Goal: Navigation & Orientation: Find specific page/section

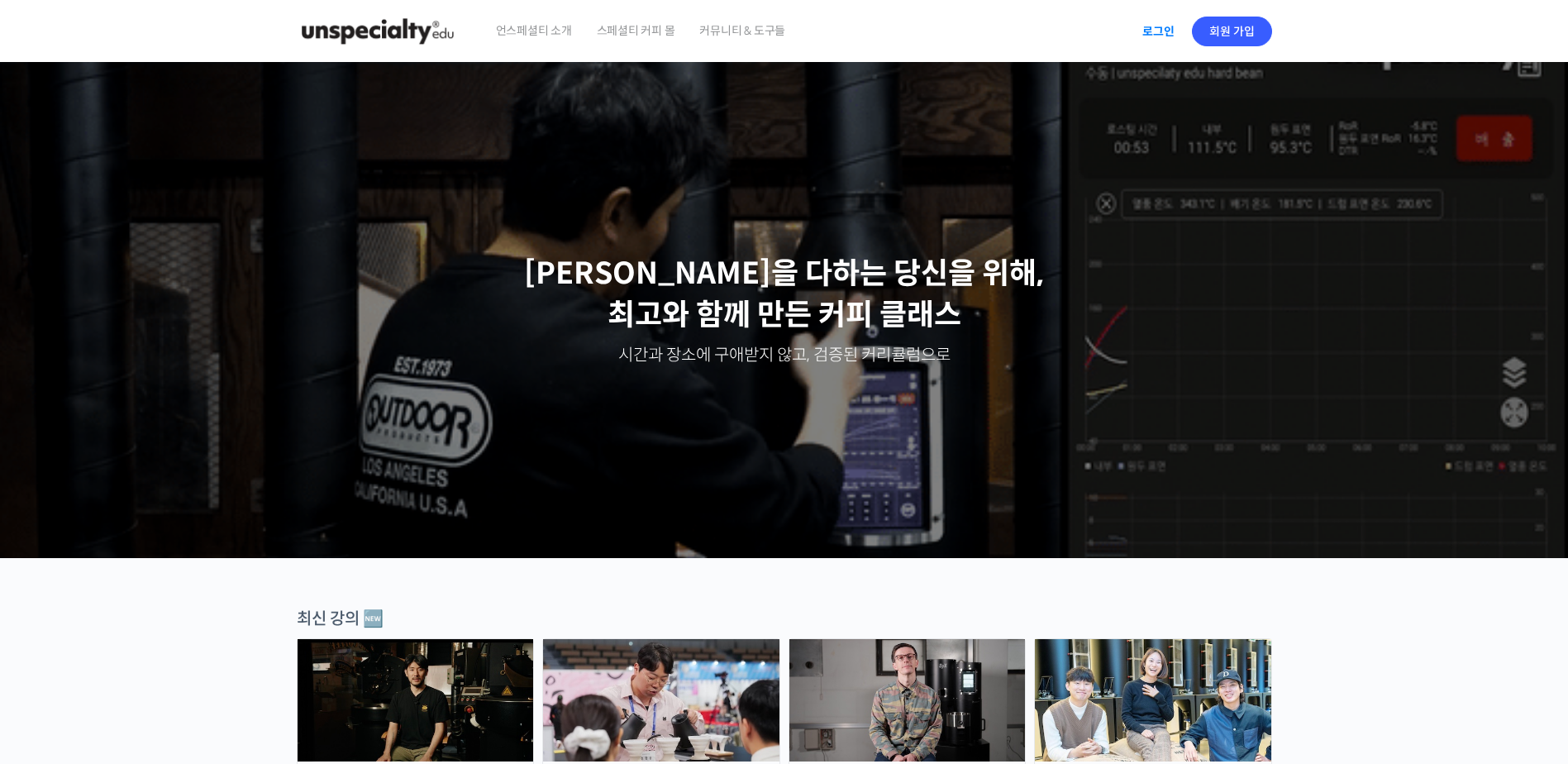
click at [1161, 40] on link "로그인" at bounding box center [1158, 31] width 52 height 38
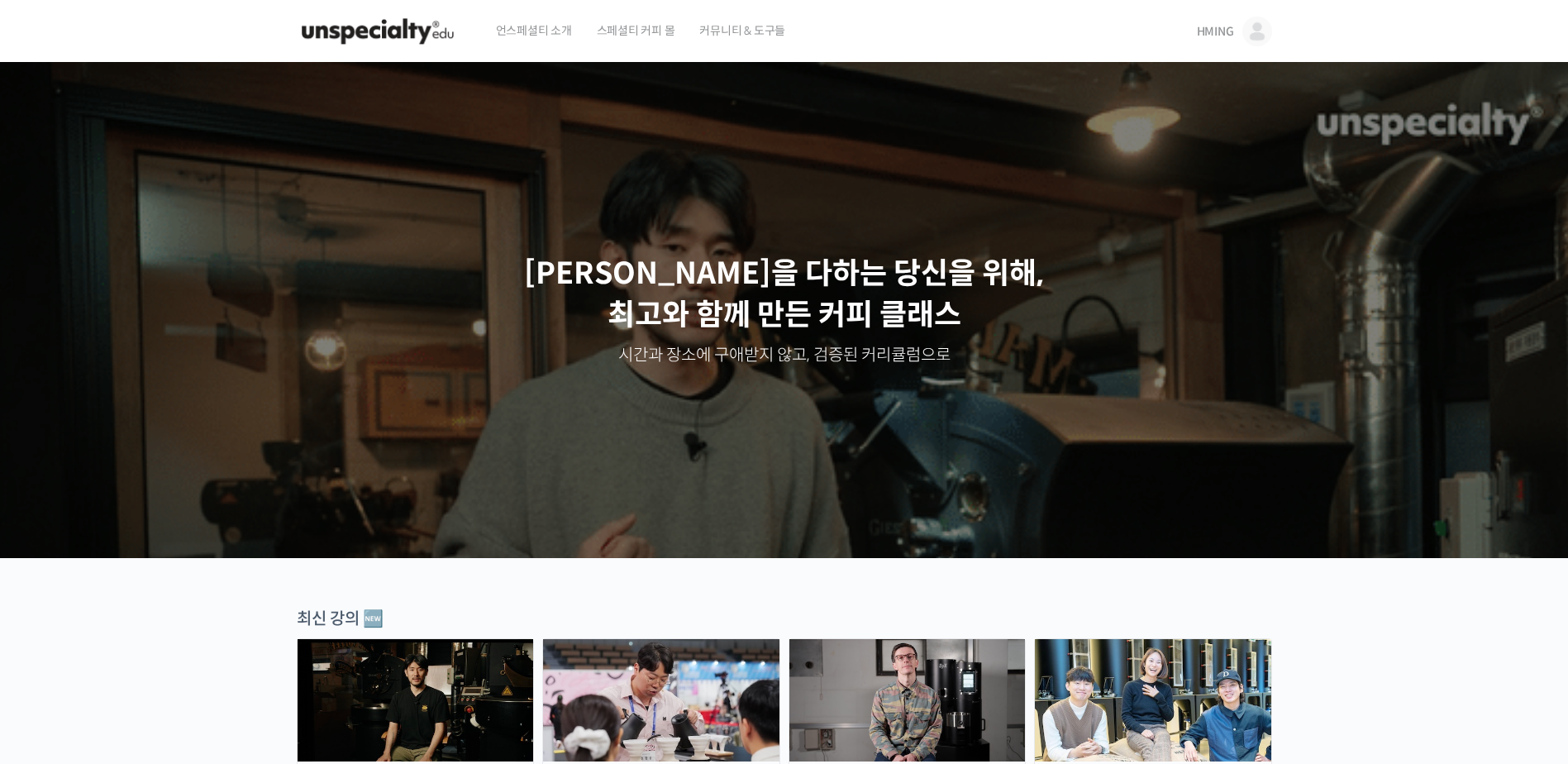
click at [1196, 23] on div "HMING HMING @block07681710952132 내가 등록한 강의 나의 자격증 수강생 그룹 내가 참여한 게시글 내 계정 로그아웃" at bounding box center [1231, 31] width 82 height 63
click at [1216, 39] on span "HMING" at bounding box center [1215, 31] width 37 height 15
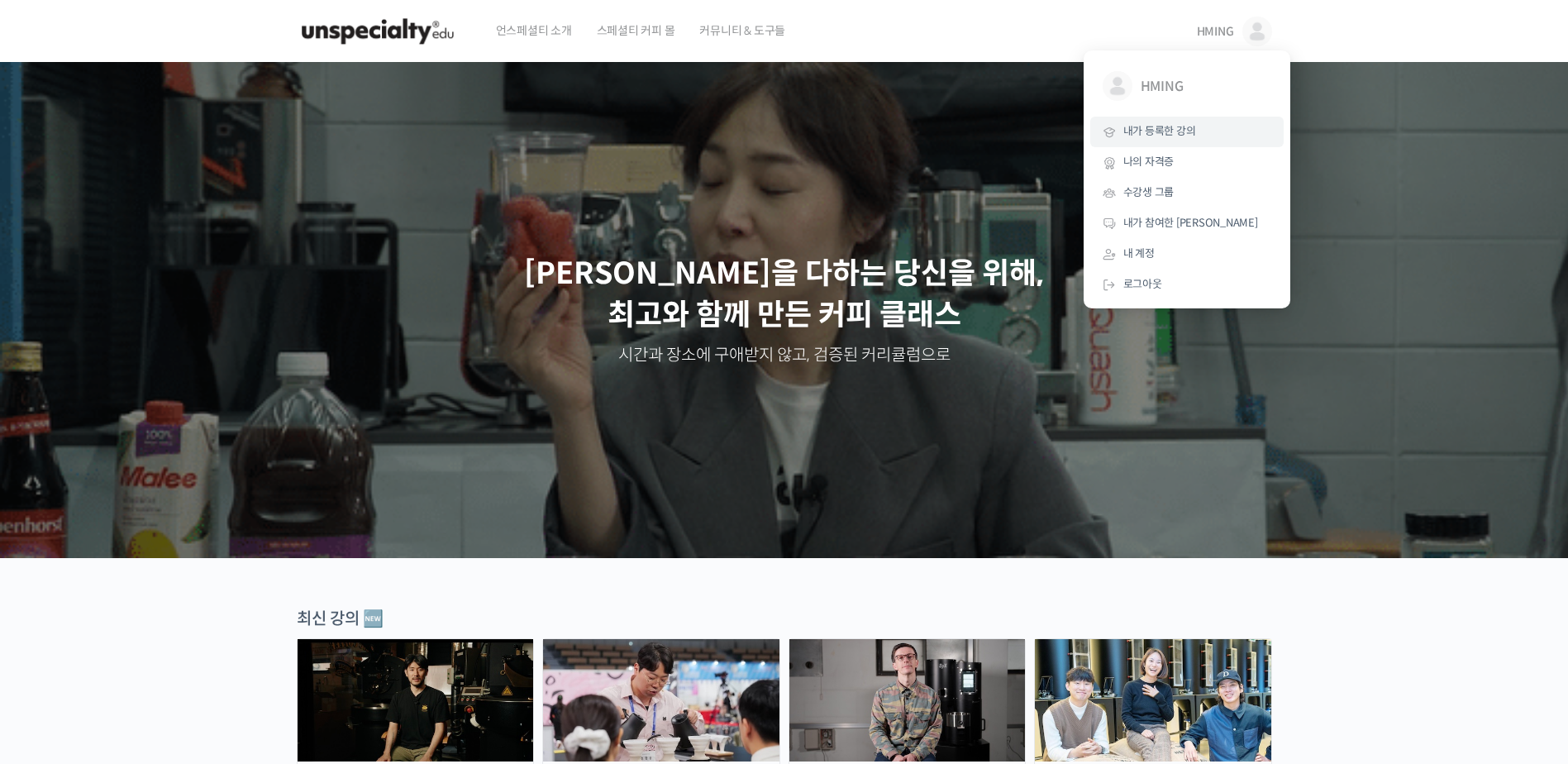
click at [1156, 131] on span "내가 등록한 강의" at bounding box center [1160, 131] width 73 height 14
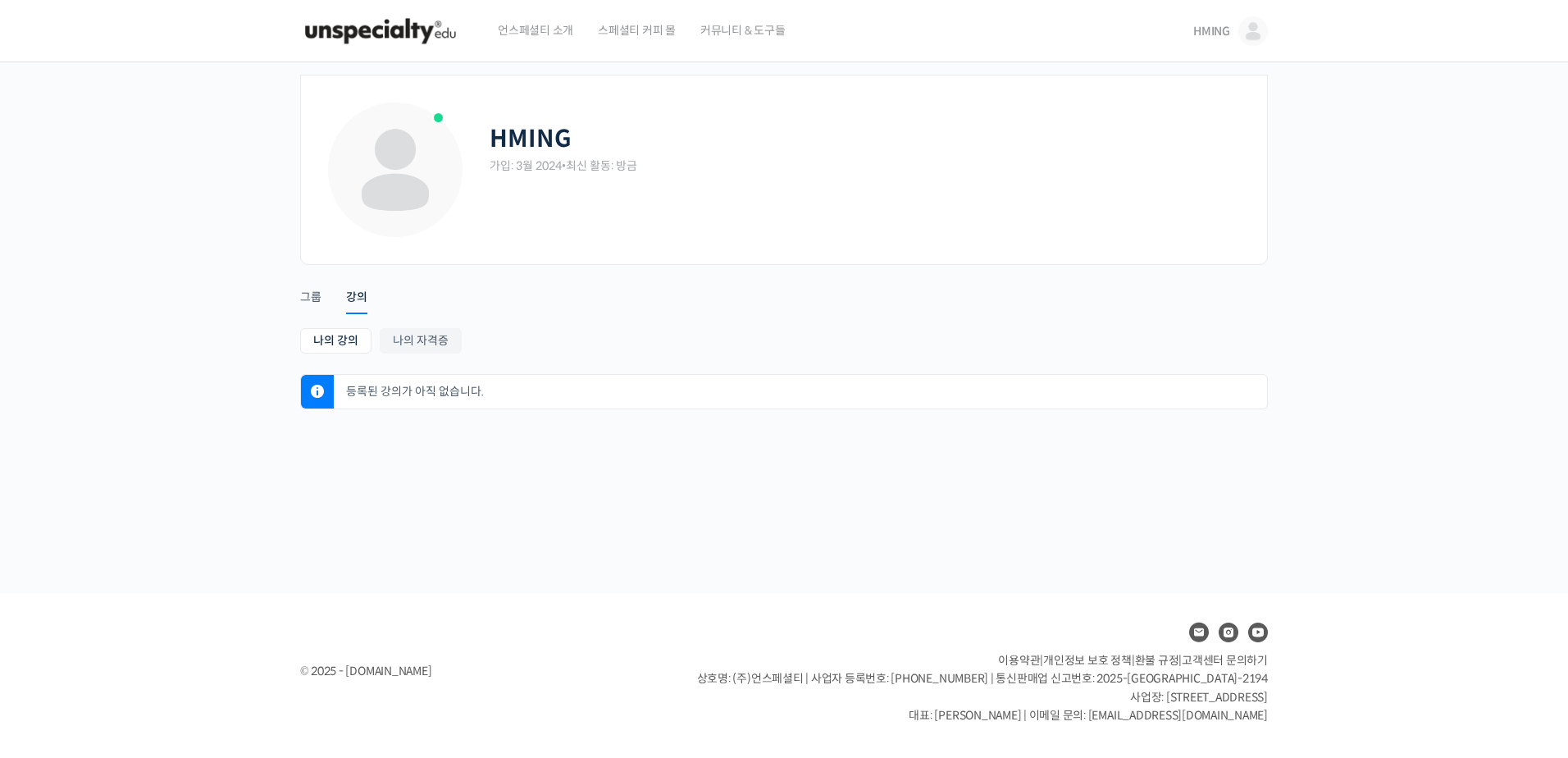
drag, startPoint x: 354, startPoint y: 397, endPoint x: 468, endPoint y: 400, distance: 114.0
click at [467, 399] on p "등록된 강의가 아직 없습니다." at bounding box center [804, 391] width 925 height 34
click at [468, 400] on p "등록된 강의가 아직 없습니다." at bounding box center [804, 391] width 925 height 34
click at [313, 287] on link "그룹" at bounding box center [311, 290] width 22 height 41
click at [356, 300] on div "강의" at bounding box center [357, 301] width 22 height 24
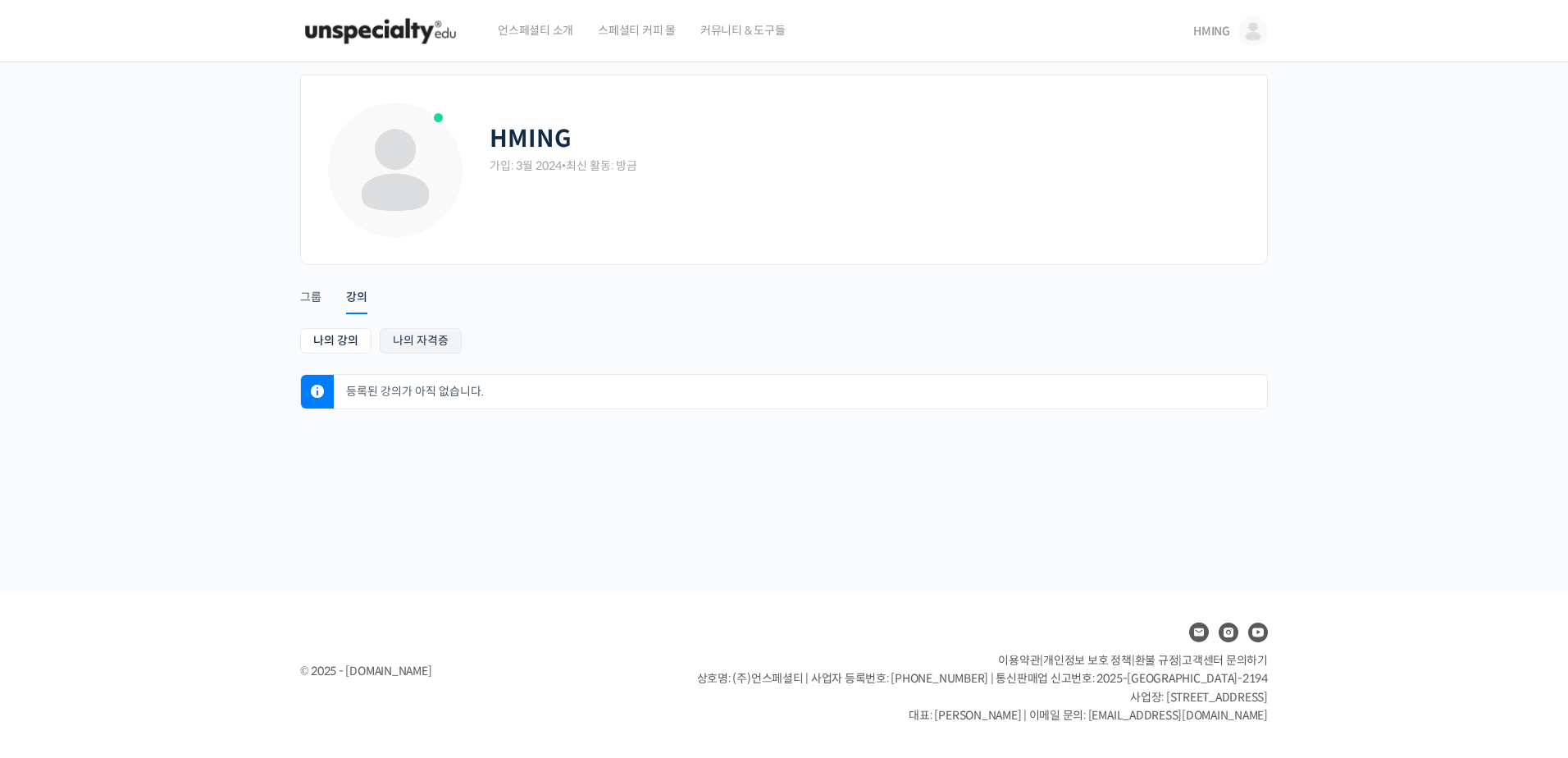
click at [407, 329] on link "나의 자격증" at bounding box center [420, 340] width 82 height 25
click at [515, 370] on div "나의 강의 My 강의 나의 자격증 나의 강의 My 강의 나의 자격증 발급된 자격증이 아직 없습니다." at bounding box center [784, 369] width 968 height 81
click at [517, 370] on div "나의 강의 My 강의 나의 자격증 나의 강의 My 강의 나의 자격증 발급된 자격증이 아직 없습니다." at bounding box center [784, 369] width 968 height 81
click at [1239, 16] on link "HMING" at bounding box center [1230, 31] width 74 height 62
click at [1125, 136] on span "내가 등록한 강의" at bounding box center [1157, 129] width 73 height 14
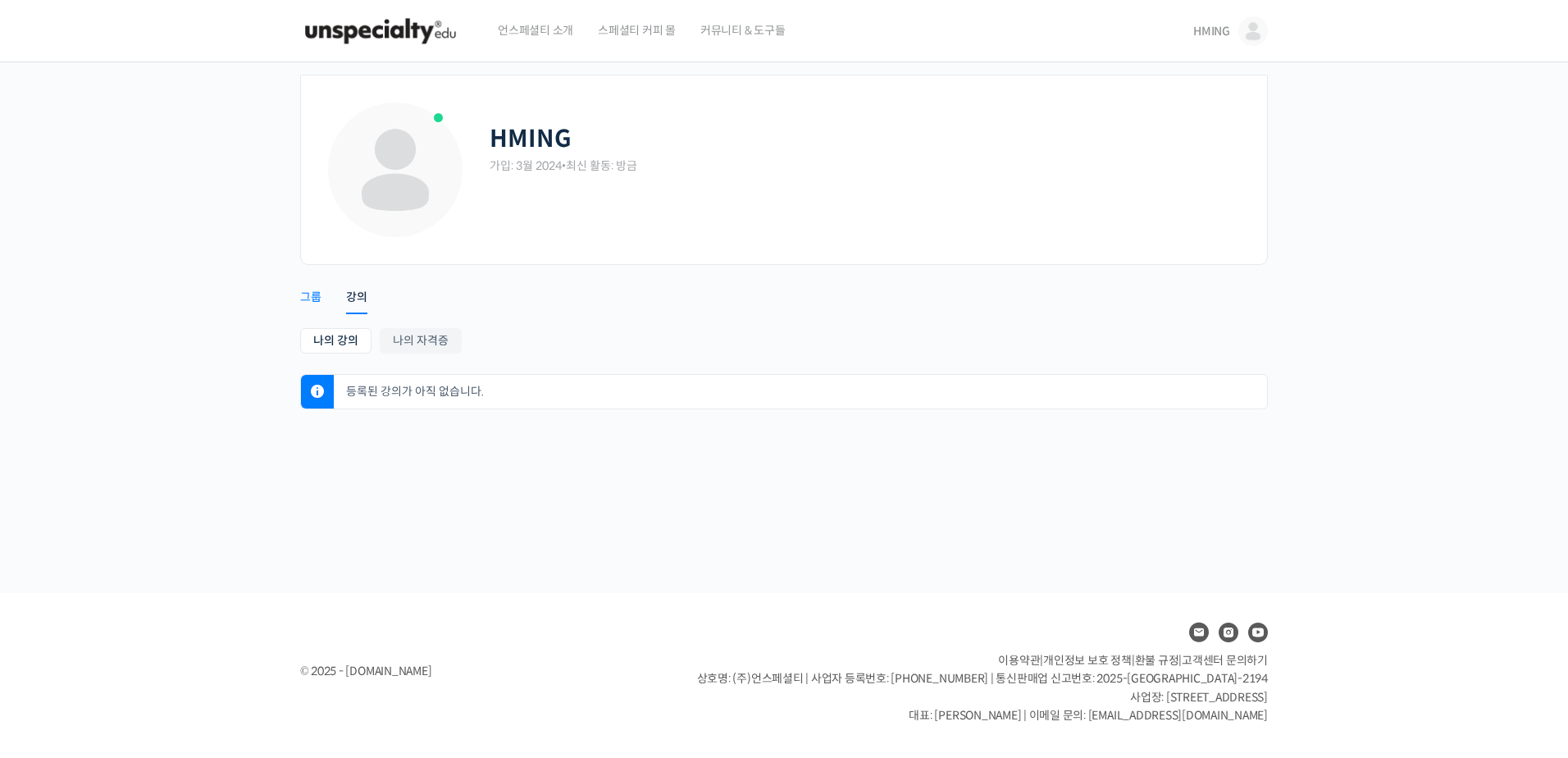
click at [313, 300] on div "그룹" at bounding box center [311, 301] width 22 height 24
click at [428, 36] on img at bounding box center [381, 31] width 161 height 49
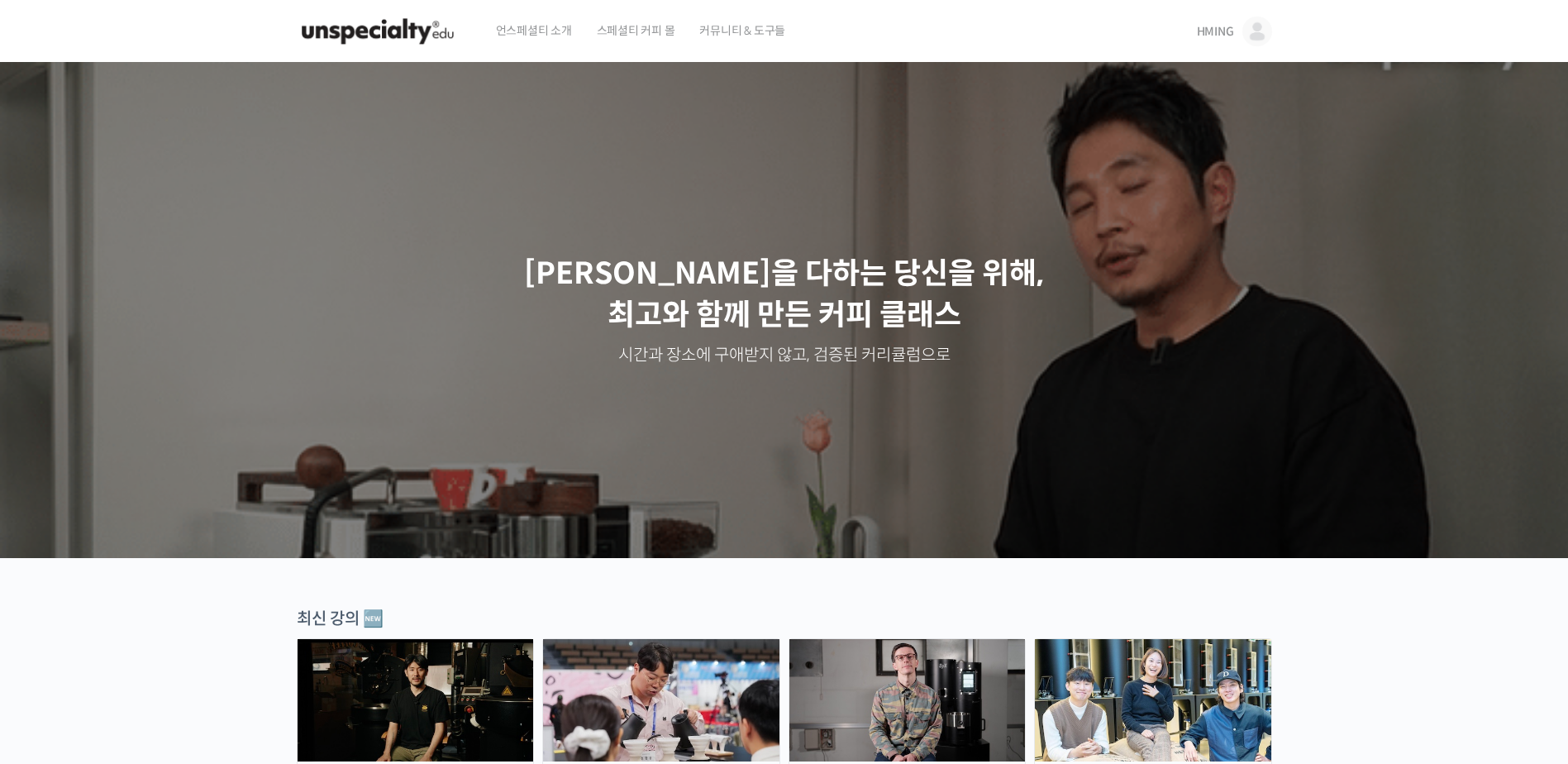
click at [402, 30] on img at bounding box center [378, 31] width 162 height 50
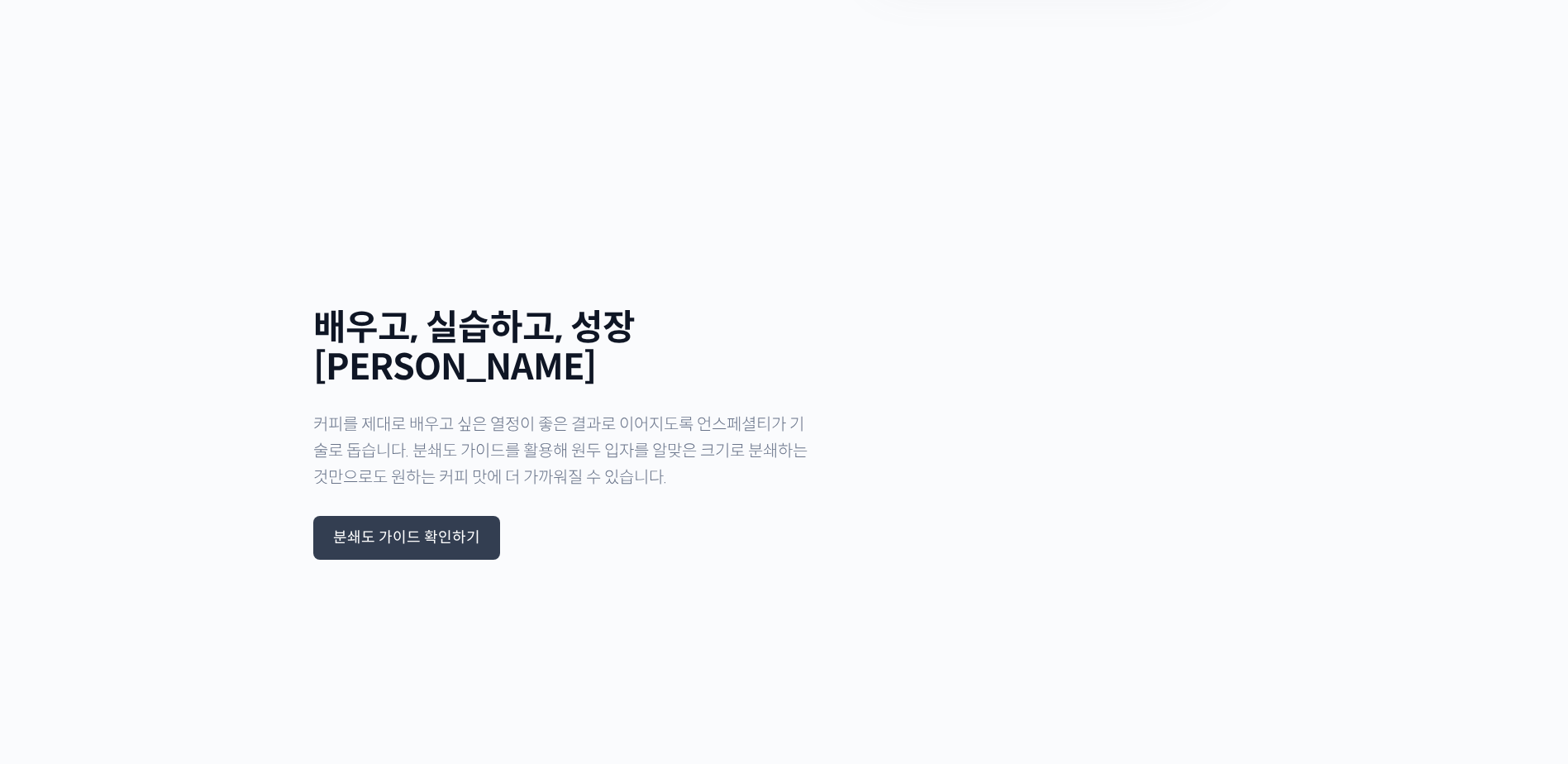
scroll to position [5393, 0]
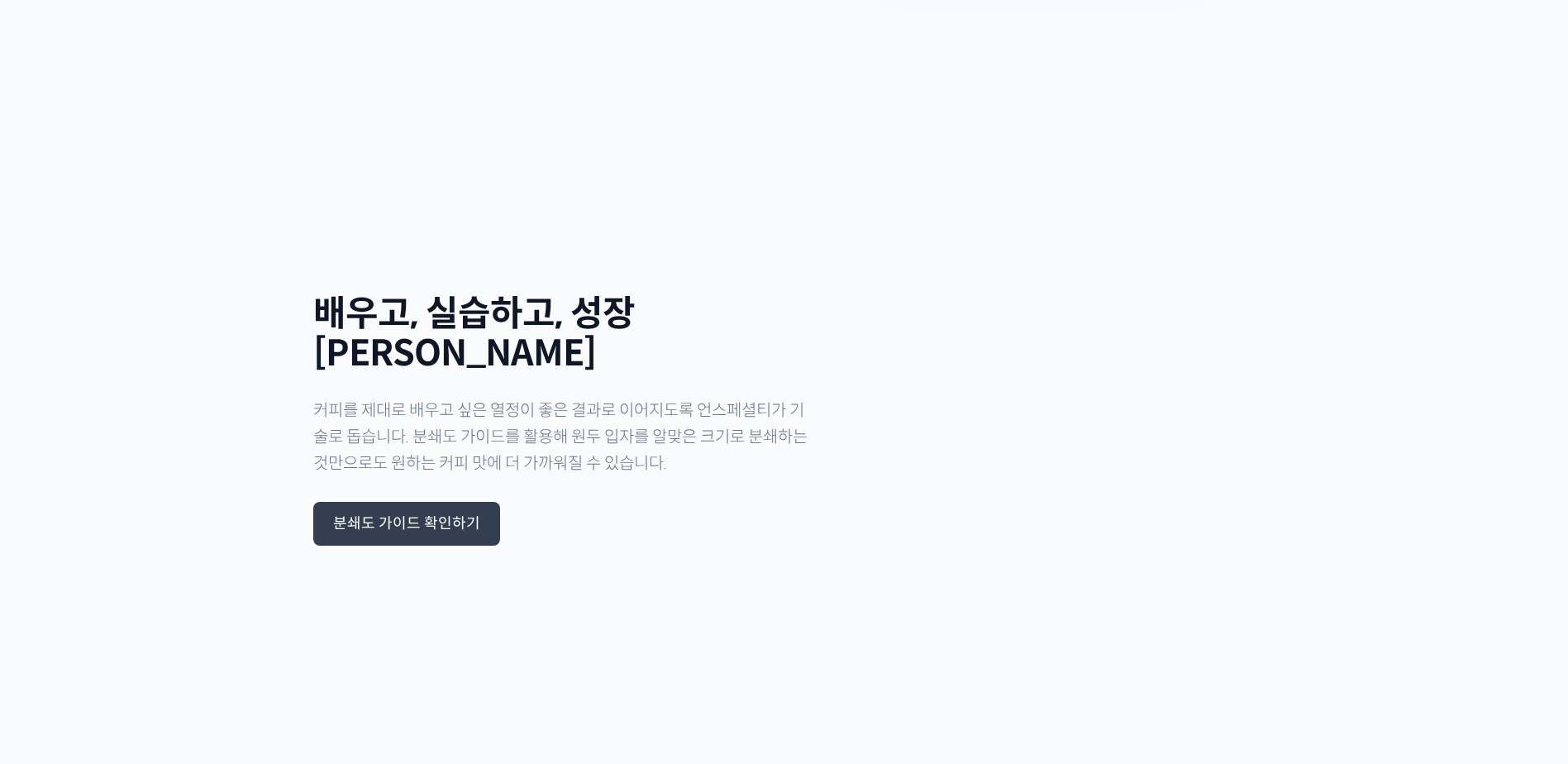
click at [482, 502] on div "분쇄도 가이드 확인하기" at bounding box center [406, 524] width 187 height 44
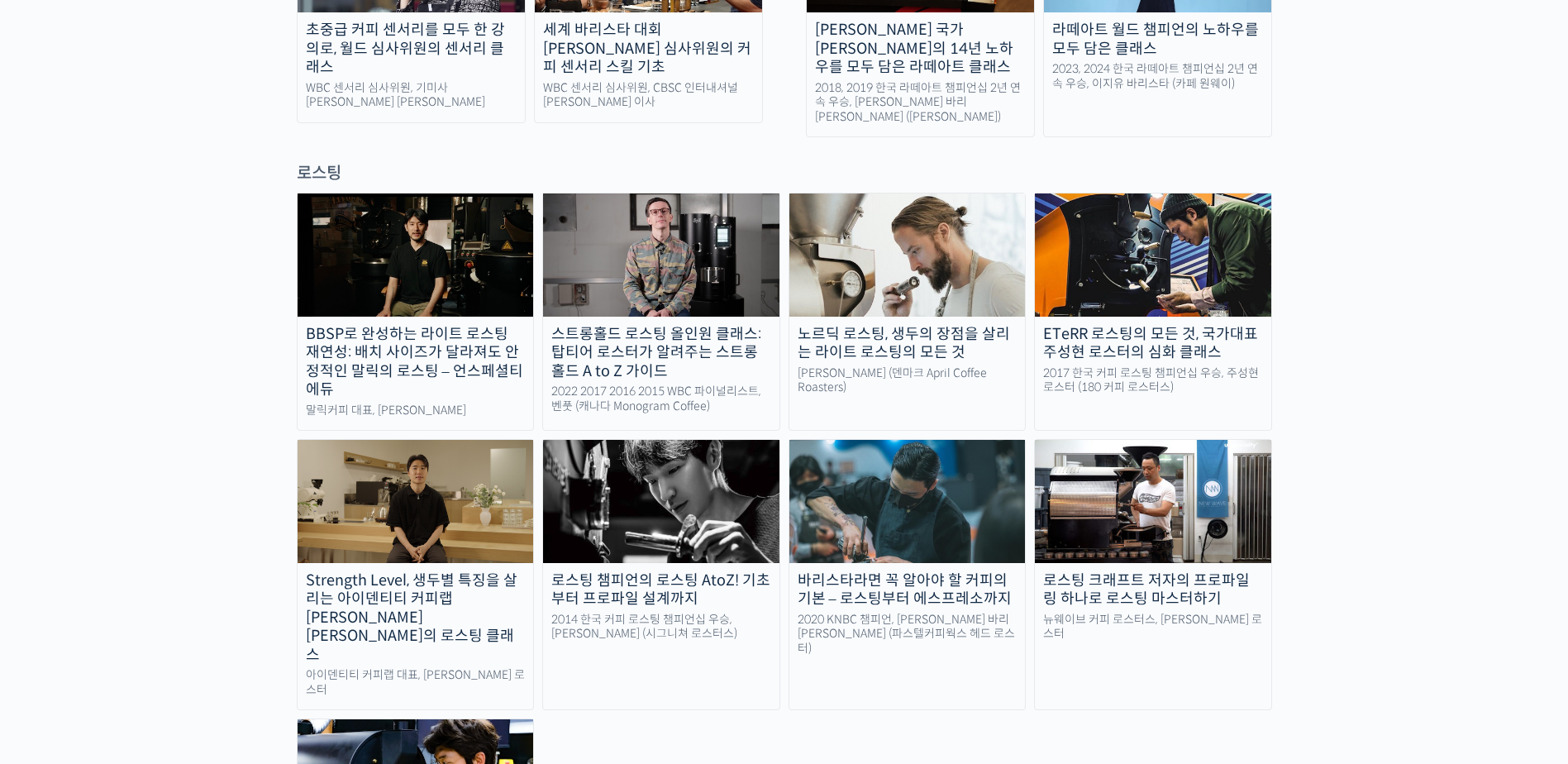
scroll to position [1261, 0]
